Goal: Information Seeking & Learning: Compare options

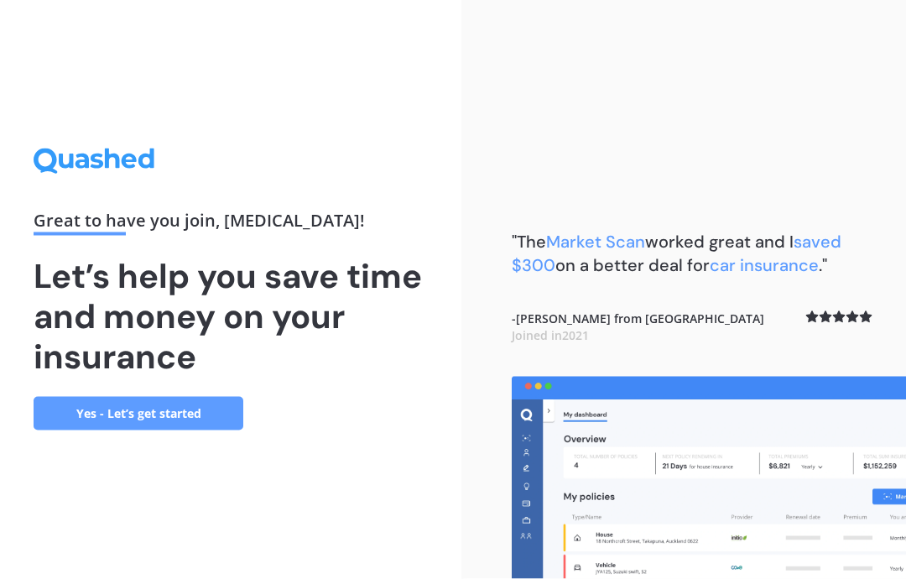
scroll to position [67, 0]
click at [161, 397] on link "Yes - Let’s get started" at bounding box center [139, 414] width 210 height 34
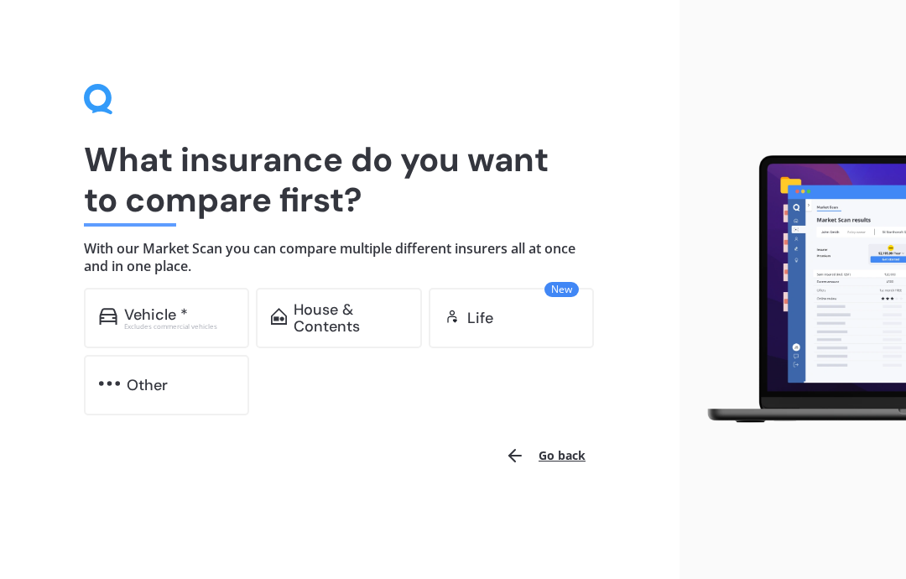
click at [354, 326] on div "House & Contents" at bounding box center [350, 318] width 112 height 34
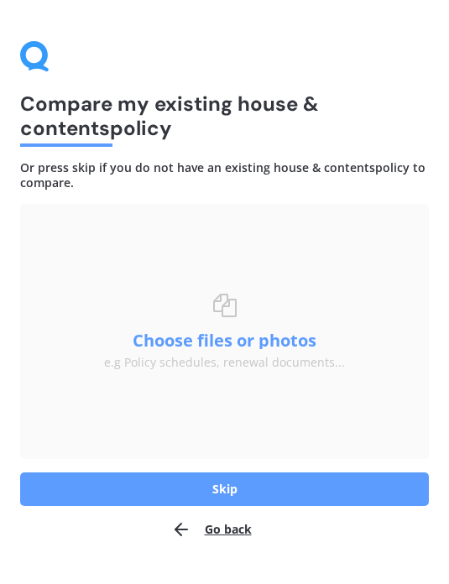
click at [232, 347] on button "Choose files or photos" at bounding box center [225, 340] width 210 height 17
click at [208, 339] on button "Choose files or photos" at bounding box center [225, 340] width 210 height 17
click at [277, 343] on button "Choose files or photos" at bounding box center [225, 340] width 210 height 17
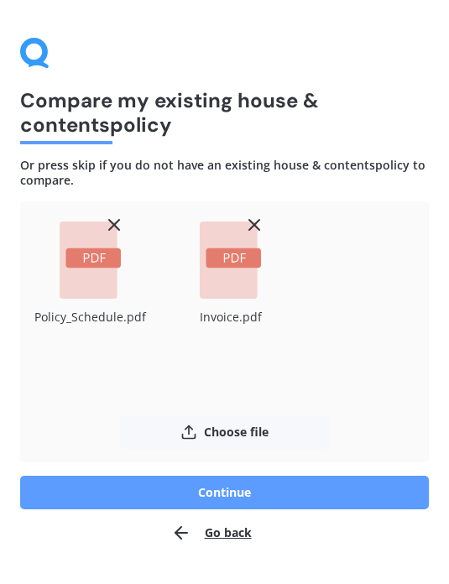
click at [248, 498] on button "Continue" at bounding box center [224, 493] width 409 height 34
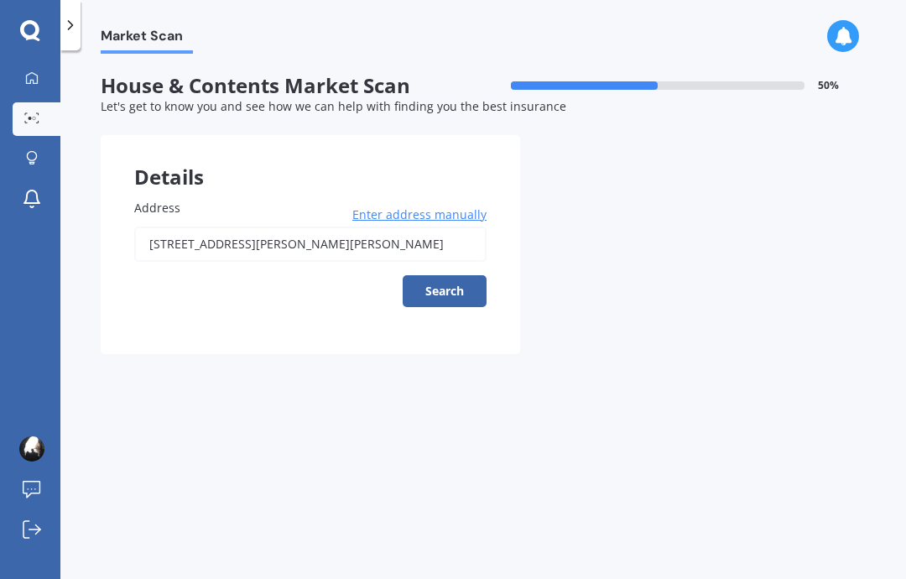
click at [443, 288] on button "Search" at bounding box center [445, 291] width 84 height 32
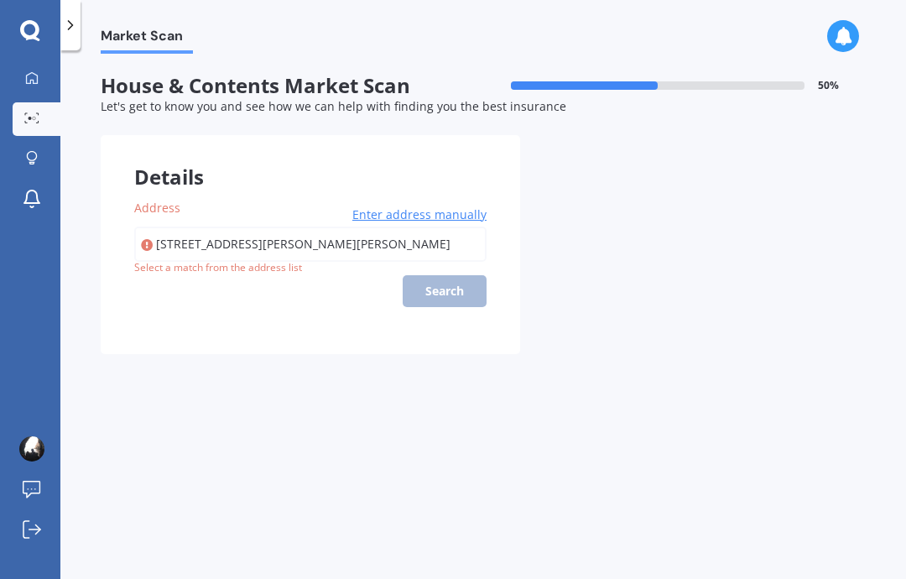
type input "[STREET_ADDRESS][PERSON_NAME][PERSON_NAME][PERSON_NAME]"
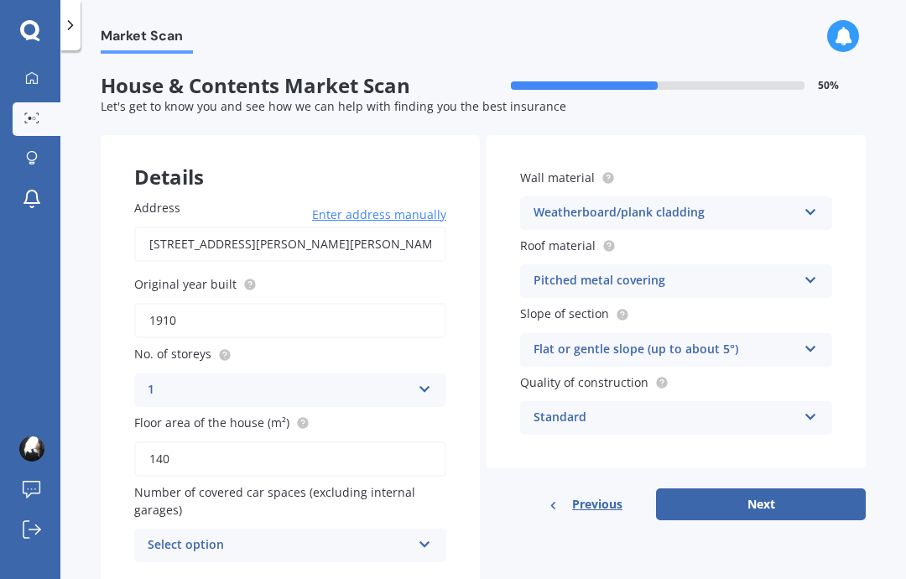
scroll to position [67, 0]
click at [382, 529] on div "Select option 0 1 2 3 4 5+" at bounding box center [290, 546] width 312 height 34
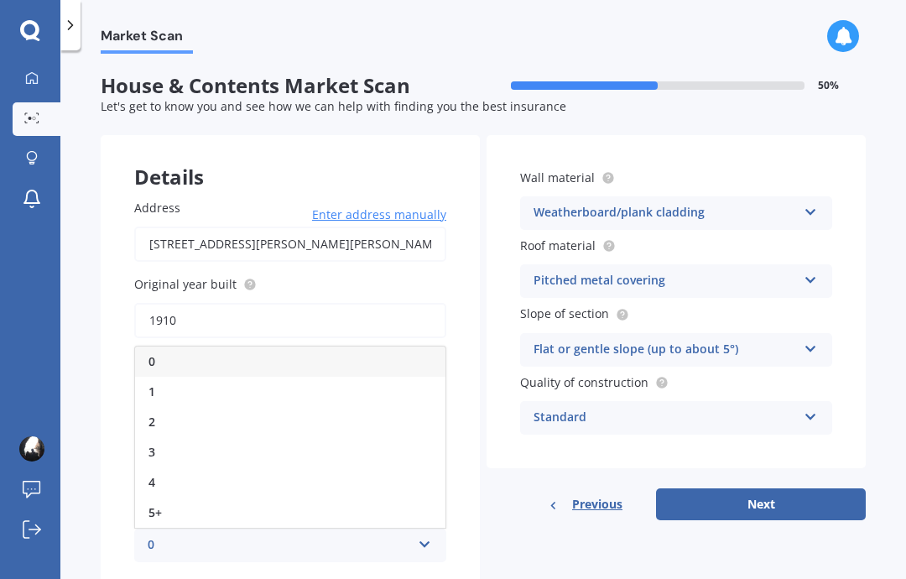
click at [234, 347] on div "0" at bounding box center [290, 362] width 310 height 30
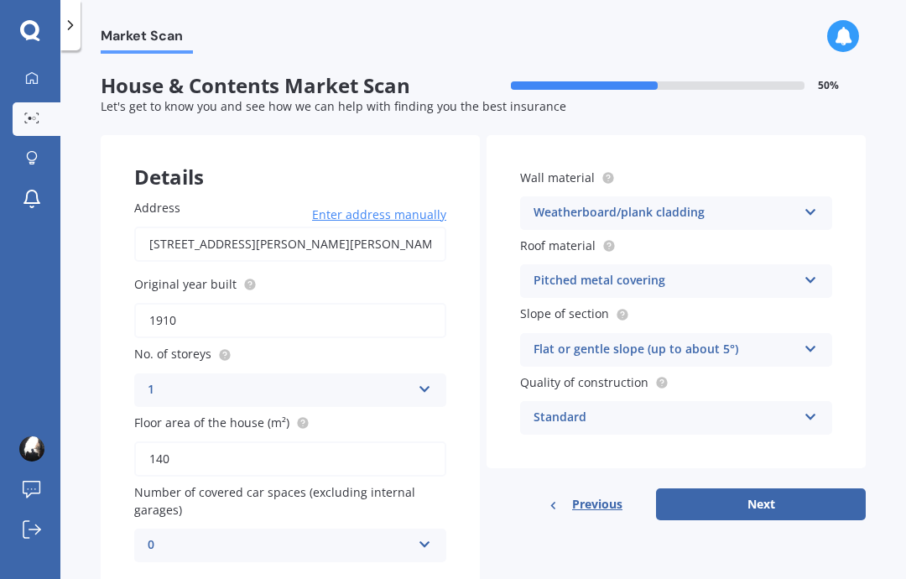
scroll to position [0, 0]
click at [816, 209] on icon at bounding box center [811, 209] width 14 height 12
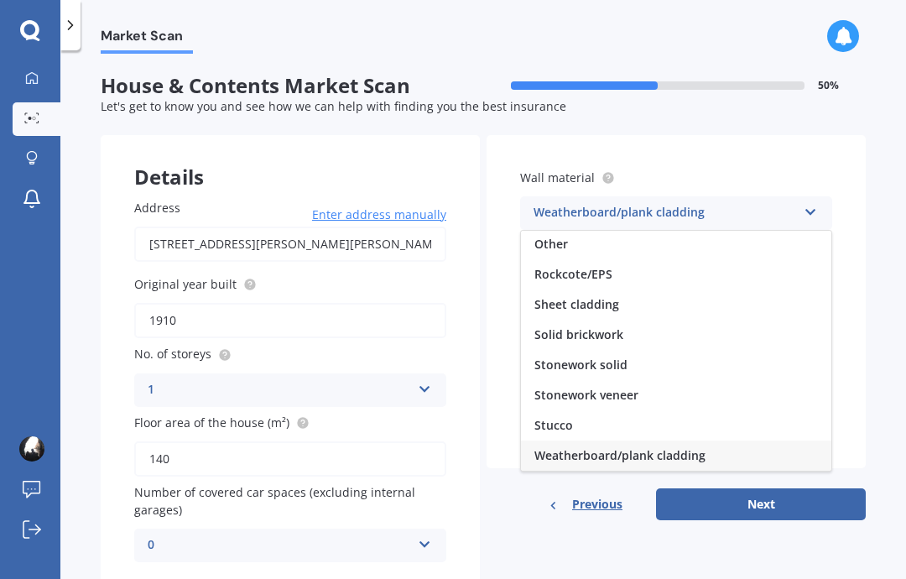
click at [878, 216] on div "Market Scan House & Contents Market Scan 50 % Let's get to know you and see how…" at bounding box center [483, 318] width 846 height 529
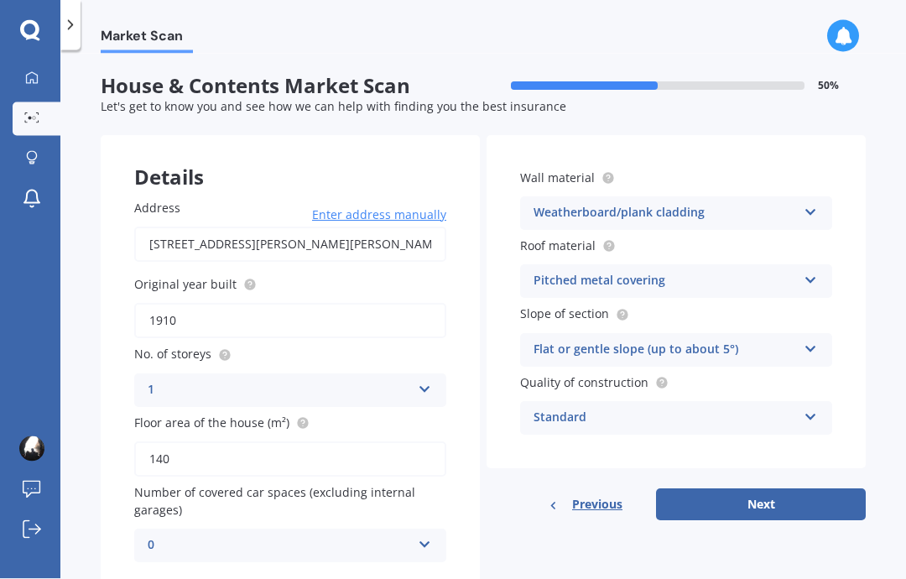
scroll to position [67, 0]
click at [780, 488] on button "Next" at bounding box center [761, 504] width 210 height 32
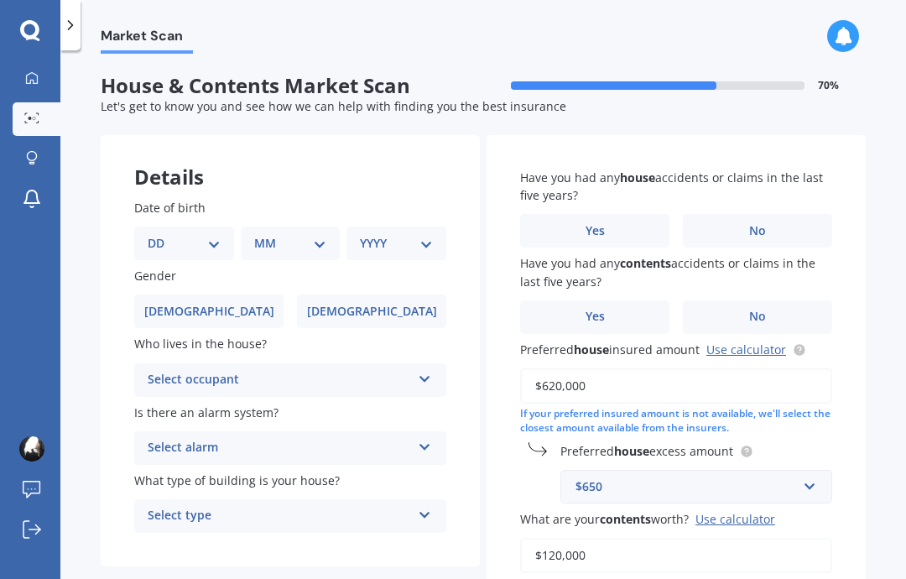
click at [775, 214] on label "No" at bounding box center [757, 231] width 149 height 34
click at [0, 0] on input "No" at bounding box center [0, 0] width 0 height 0
click at [767, 300] on label "No" at bounding box center [757, 317] width 149 height 34
click at [0, 0] on input "No" at bounding box center [0, 0] width 0 height 0
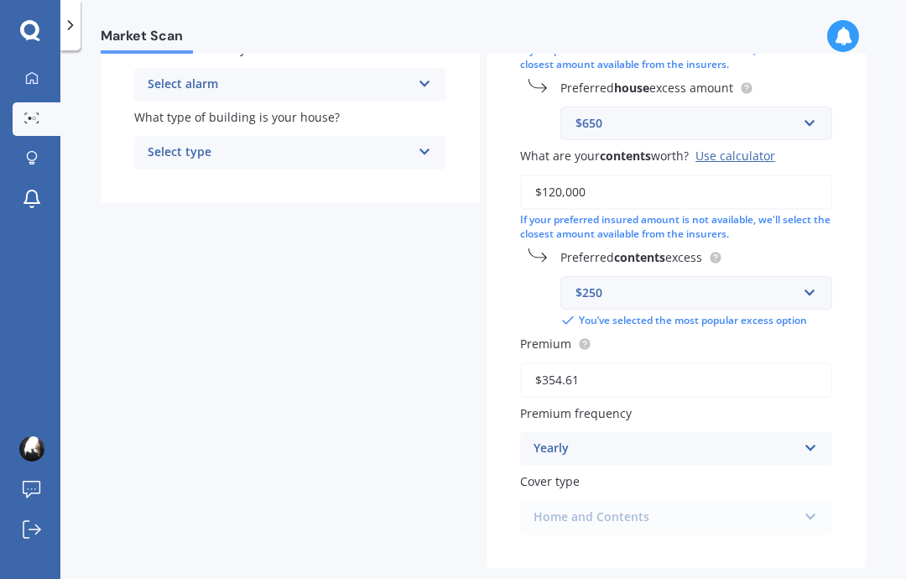
scroll to position [362, 0]
click at [811, 440] on icon at bounding box center [811, 446] width 14 height 12
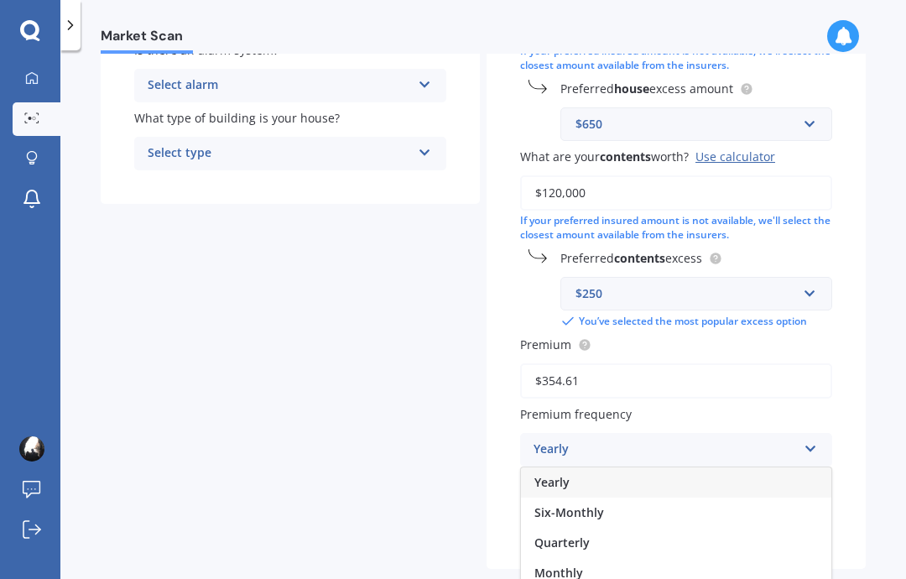
click at [603, 558] on div "Monthly" at bounding box center [676, 573] width 310 height 30
click at [776, 502] on div "Home and Contents Home and Contents" at bounding box center [676, 519] width 312 height 34
click at [809, 502] on div "Home and Contents Home and Contents" at bounding box center [676, 519] width 312 height 34
click at [815, 502] on div "Home and Contents Home and Contents" at bounding box center [676, 519] width 312 height 34
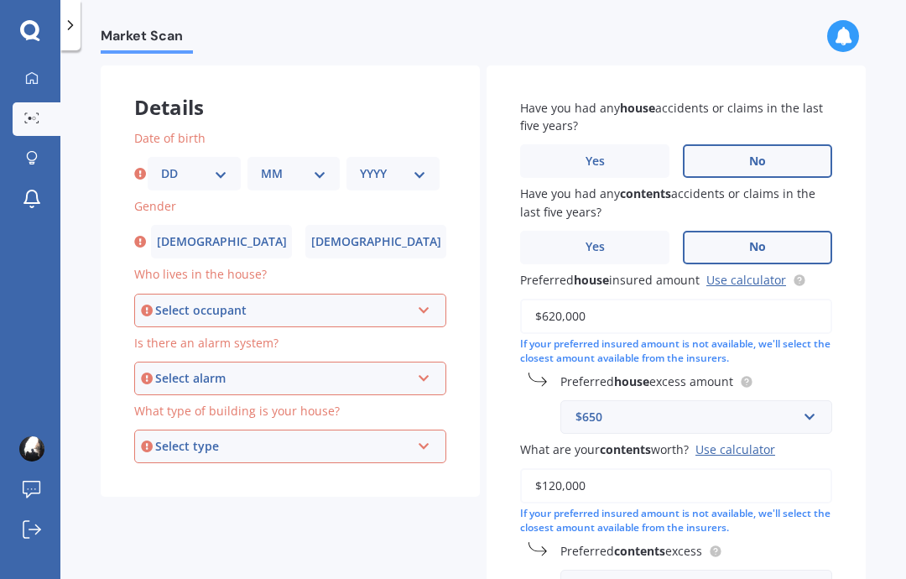
scroll to position [65, 0]
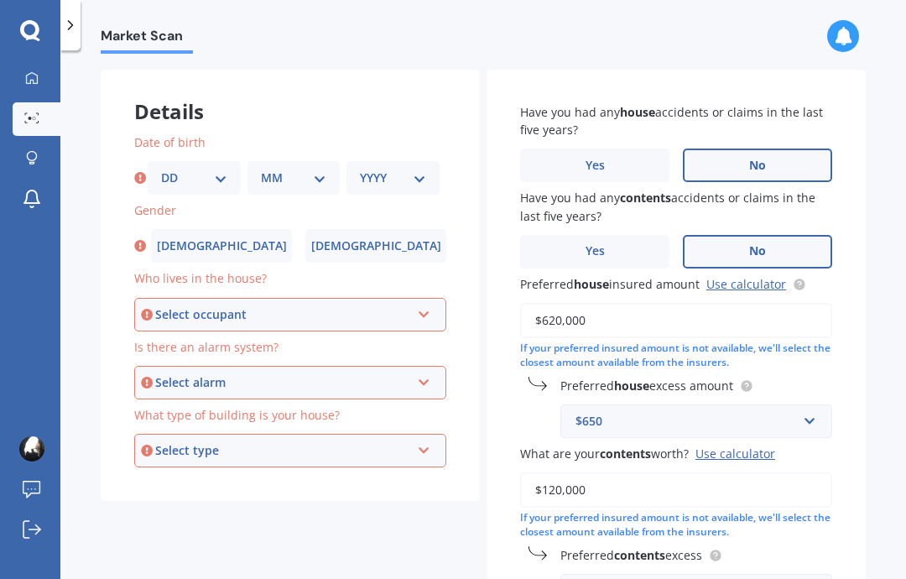
click at [190, 169] on select "DD 01 02 03 04 05 06 07 08 09 10 11 12 13 14 15 16 17 18 19 20 21 22 23 24 25 2…" at bounding box center [194, 178] width 66 height 18
select select "14"
click at [285, 169] on select "MM 01 02 03 04 05 06 07 08 09 10 11 12" at bounding box center [294, 178] width 66 height 18
select select "11"
click at [397, 169] on select "YYYY 2009 2008 2007 2006 2005 2004 2003 2002 2001 2000 1999 1998 1997 1996 1995…" at bounding box center [393, 178] width 66 height 18
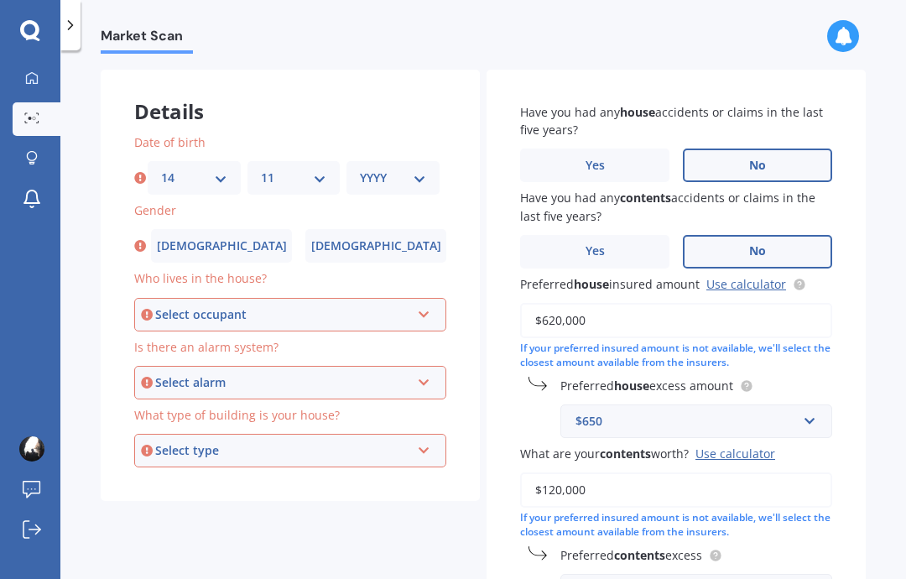
select select "1974"
click at [389, 298] on div "Select occupant Owner Owner + Boarder" at bounding box center [290, 315] width 312 height 34
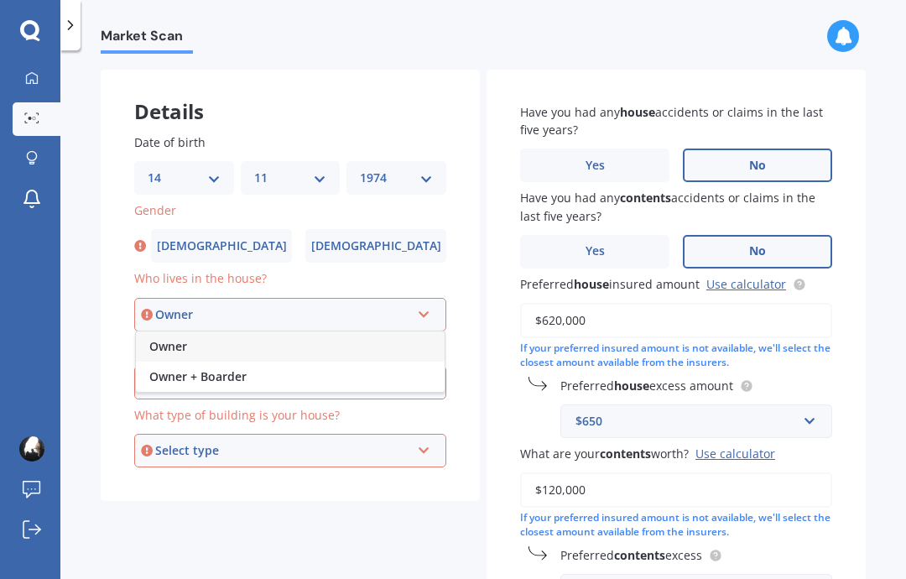
click at [318, 331] on div "Owner" at bounding box center [290, 346] width 309 height 30
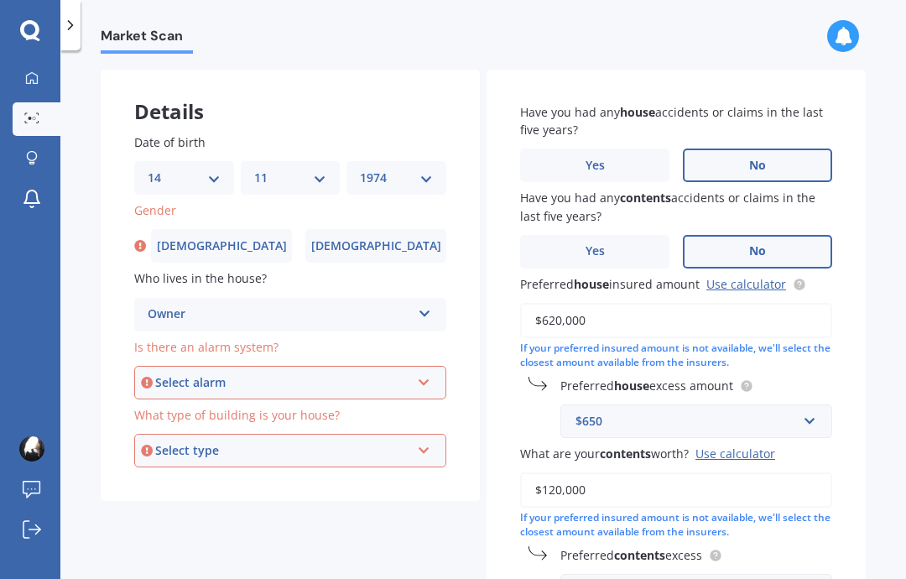
click at [385, 373] on div "Select alarm" at bounding box center [282, 382] width 255 height 18
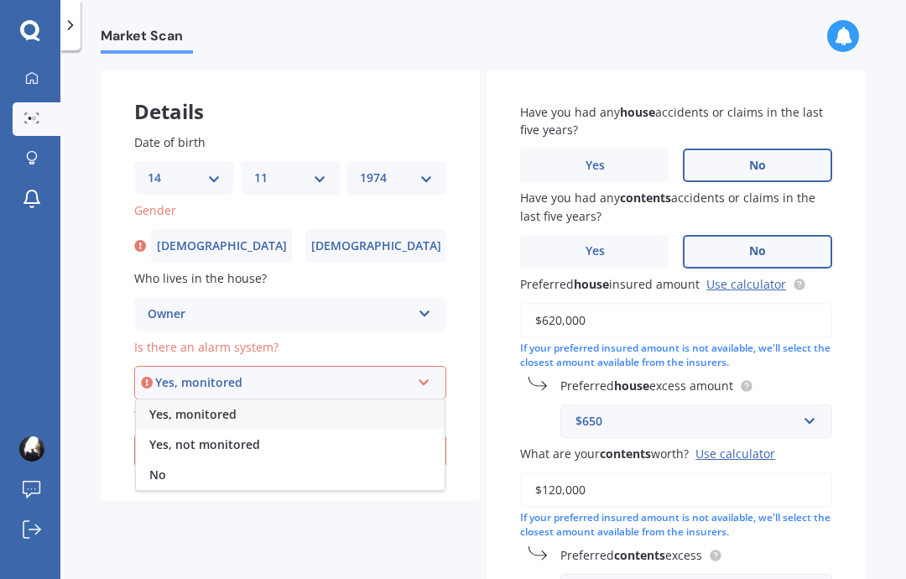
click at [185, 460] on div "No" at bounding box center [290, 475] width 309 height 30
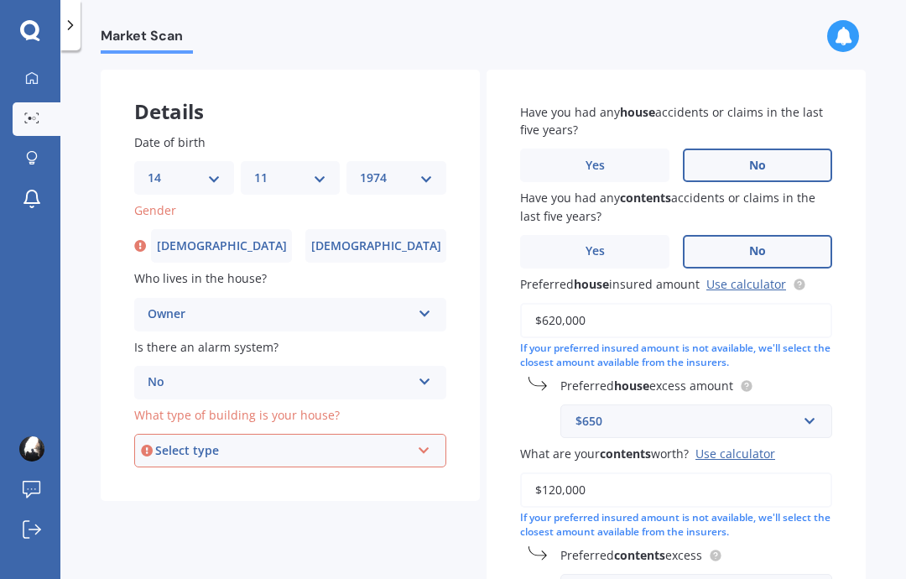
click at [355, 441] on div "Select type" at bounding box center [282, 450] width 255 height 18
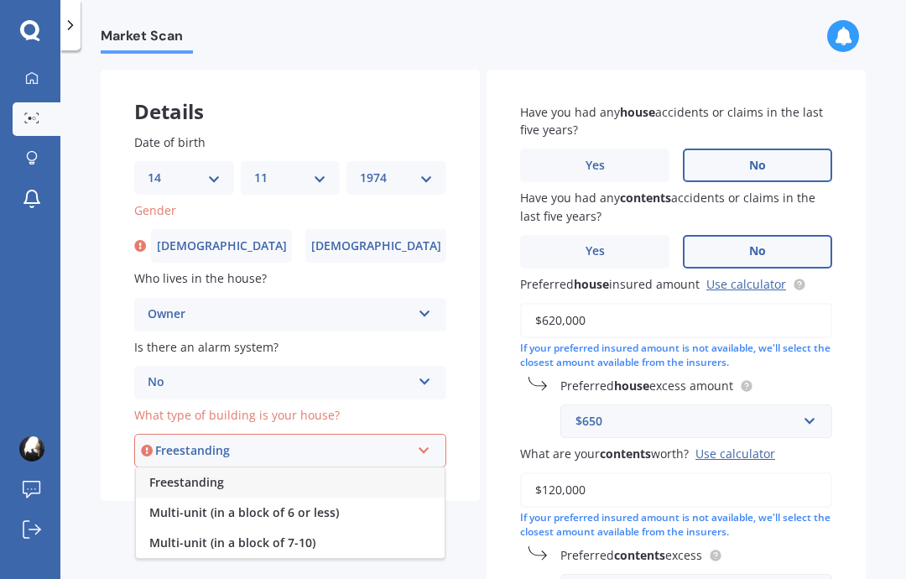
click at [220, 474] on span "Freestanding" at bounding box center [186, 482] width 75 height 16
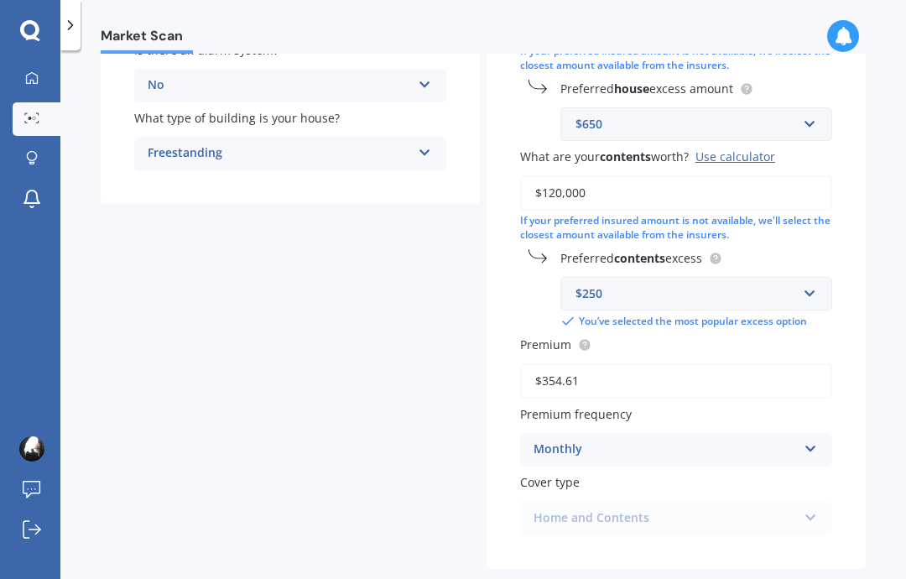
scroll to position [362, 0]
click at [806, 502] on div "Home and Contents Home and Contents" at bounding box center [676, 519] width 312 height 34
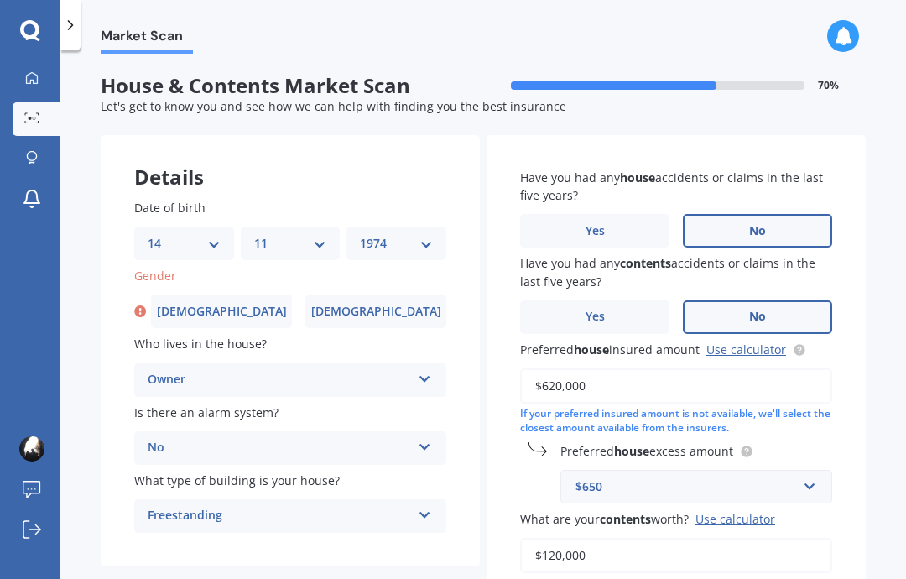
scroll to position [0, 0]
click at [238, 295] on label "[DEMOGRAPHIC_DATA]" at bounding box center [221, 312] width 141 height 34
click at [0, 0] on input "[DEMOGRAPHIC_DATA]" at bounding box center [0, 0] width 0 height 0
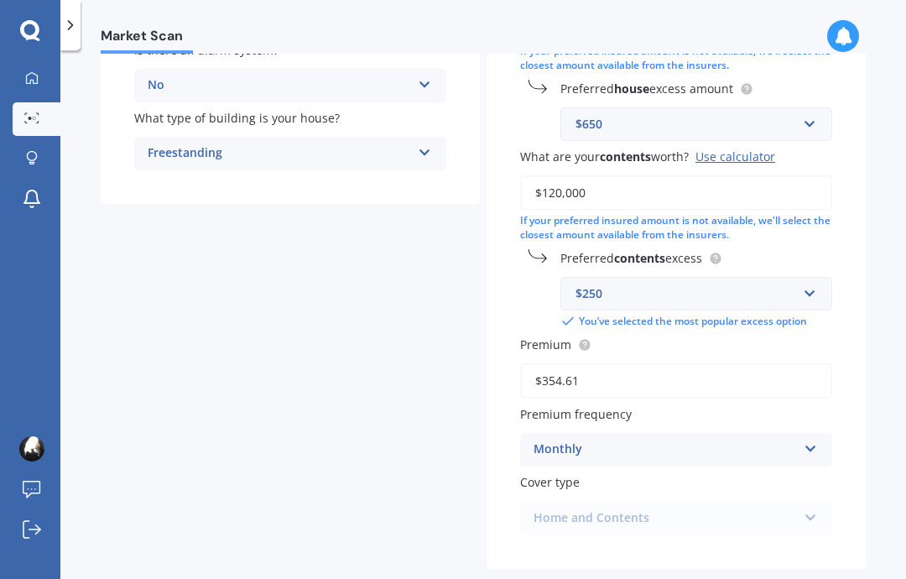
scroll to position [362, 0]
select select "14"
select select "11"
select select "1974"
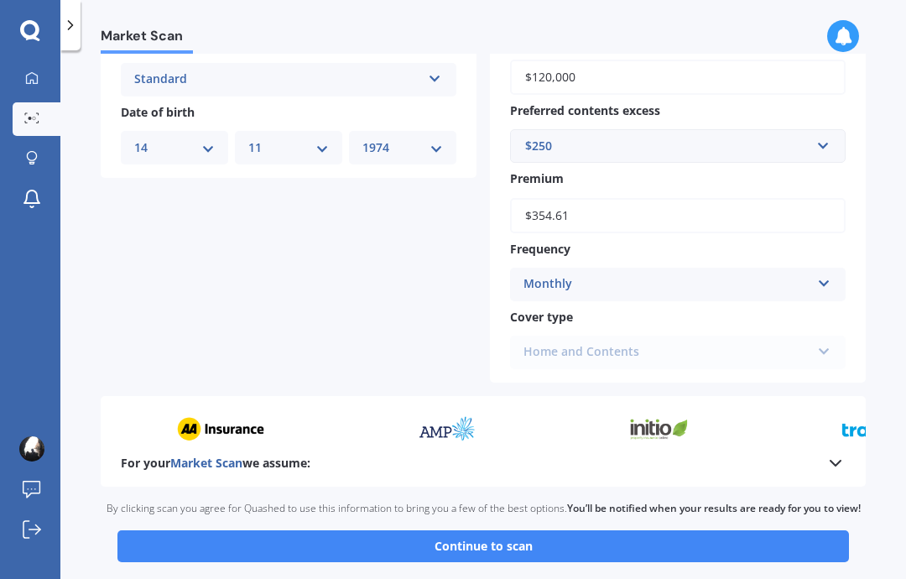
scroll to position [663, 0]
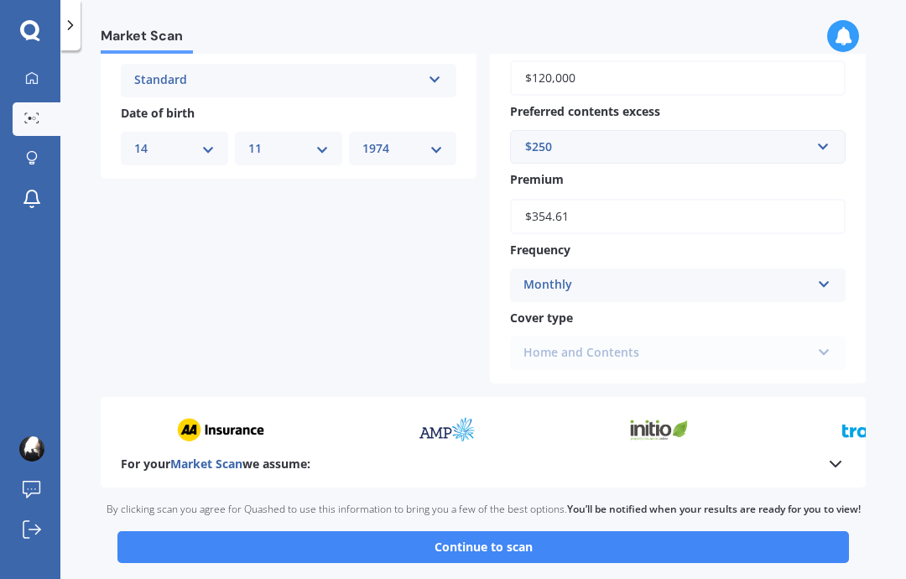
click at [743, 531] on button "Continue to scan" at bounding box center [483, 547] width 732 height 32
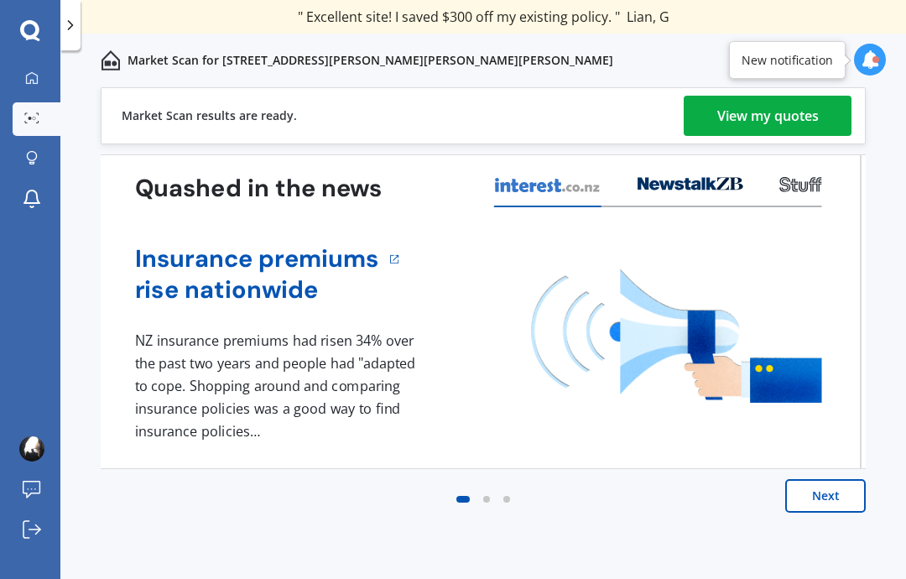
click at [774, 113] on div "View my quotes" at bounding box center [768, 116] width 102 height 40
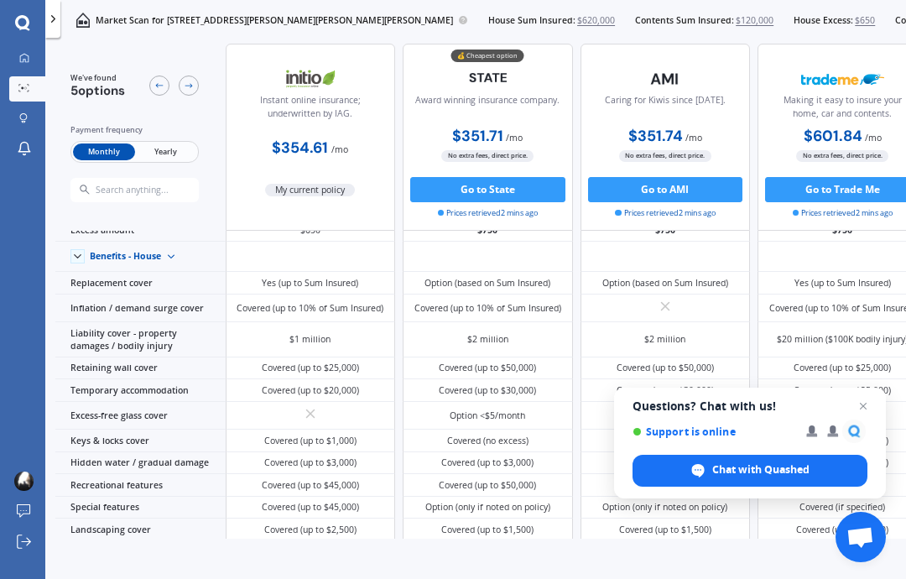
scroll to position [57, 0]
click at [871, 408] on span "Close chat" at bounding box center [863, 406] width 20 height 20
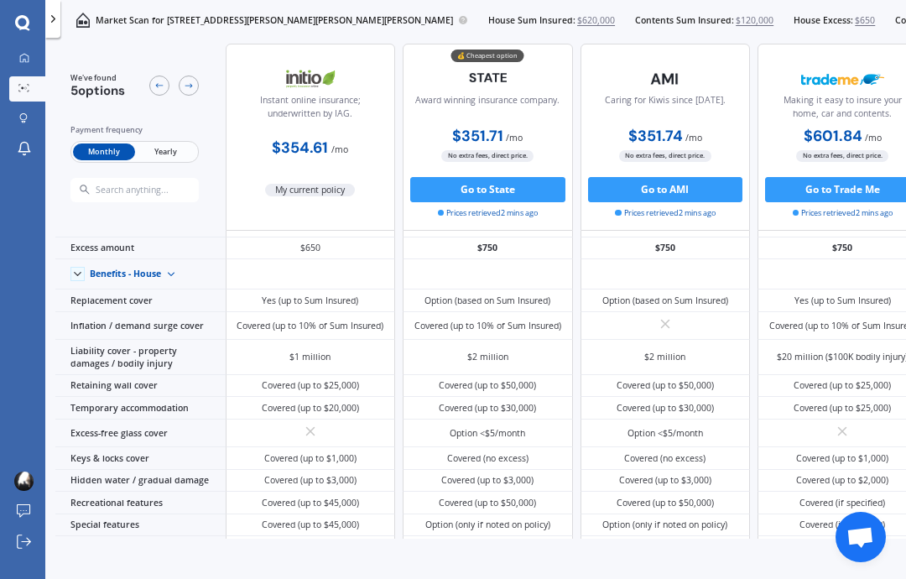
scroll to position [38, 0]
click at [171, 151] on span "Yearly" at bounding box center [165, 151] width 61 height 17
